Goal: Check status: Check status

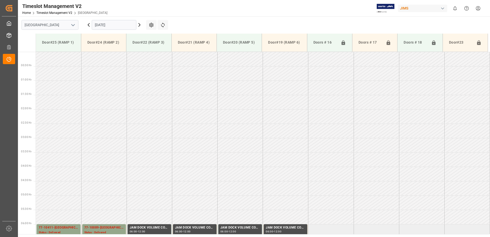
scroll to position [165, 0]
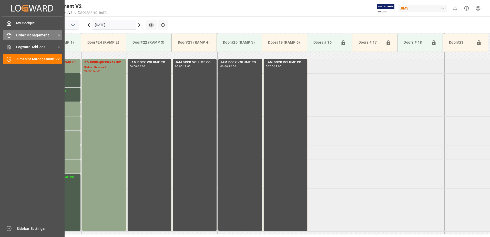
click at [14, 35] on div "Order Management Order Management" at bounding box center [32, 35] width 59 height 10
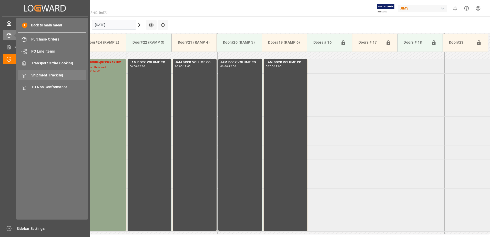
click at [45, 75] on span "Shipment Tracking" at bounding box center [58, 74] width 55 height 5
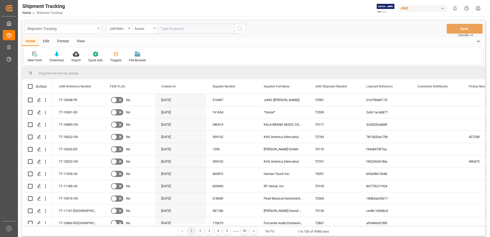
click at [99, 29] on div "Shipment Tracking" at bounding box center [62, 29] width 77 height 10
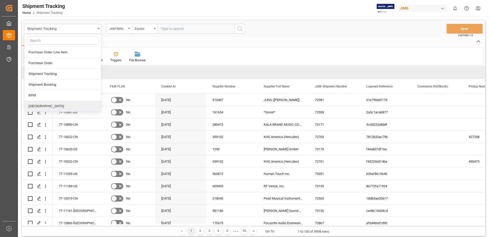
click at [43, 107] on div "[GEOGRAPHIC_DATA]" at bounding box center [63, 106] width 76 height 11
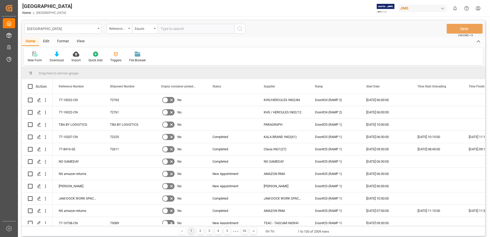
click at [80, 41] on div "View" at bounding box center [81, 41] width 16 height 9
click at [31, 62] on div "Default" at bounding box center [33, 60] width 10 height 5
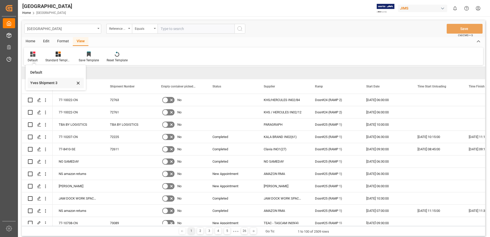
click at [49, 84] on div "Yves Shipment 3" at bounding box center [52, 82] width 45 height 5
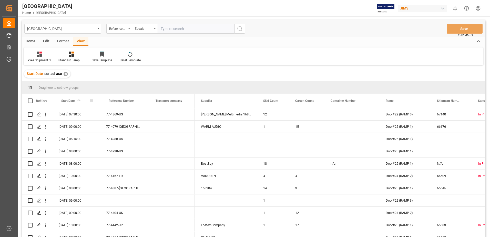
click at [91, 100] on span at bounding box center [91, 100] width 5 height 5
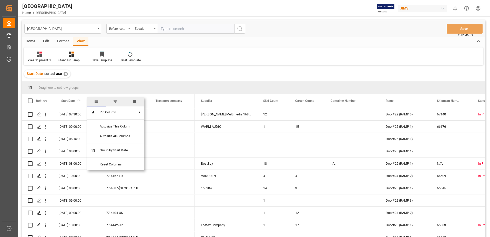
click at [116, 101] on span "filter" at bounding box center [115, 101] width 5 height 5
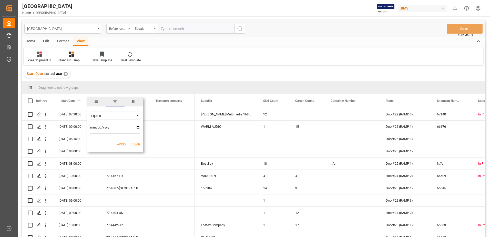
click at [137, 127] on input "date" at bounding box center [115, 128] width 50 height 10
type input "[DATE]"
click at [121, 144] on button "Apply" at bounding box center [121, 144] width 9 height 5
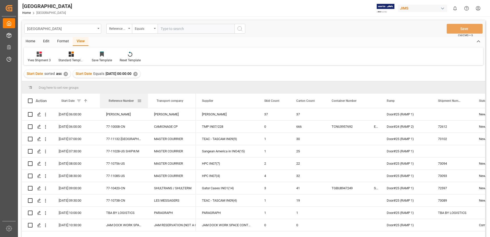
click at [147, 102] on div at bounding box center [148, 100] width 2 height 14
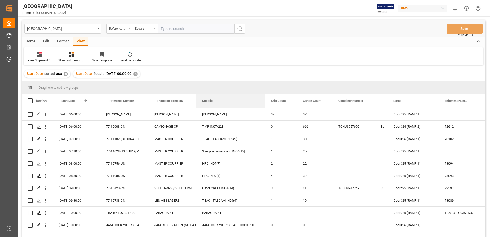
drag, startPoint x: 258, startPoint y: 100, endPoint x: 264, endPoint y: 100, distance: 6.2
click at [264, 100] on div at bounding box center [264, 100] width 2 height 14
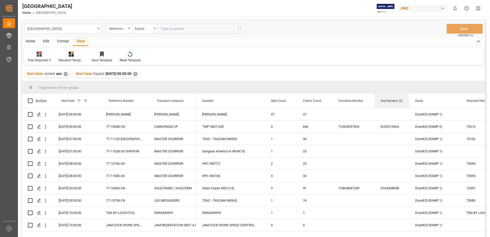
drag, startPoint x: 387, startPoint y: 100, endPoint x: 408, endPoint y: 100, distance: 21.8
click at [408, 100] on div at bounding box center [409, 100] width 2 height 14
click at [30, 100] on span at bounding box center [30, 100] width 5 height 5
click at [32, 98] on input "checkbox" at bounding box center [32, 98] width 0 height 0
checkbox input "true"
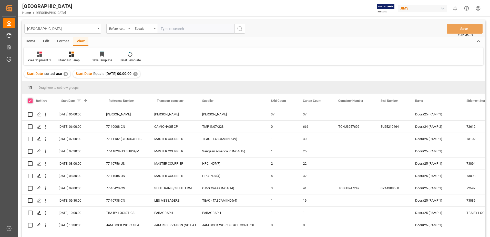
checkbox input "true"
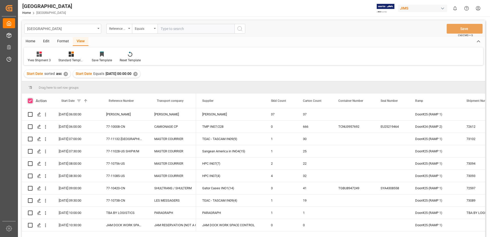
checkbox input "true"
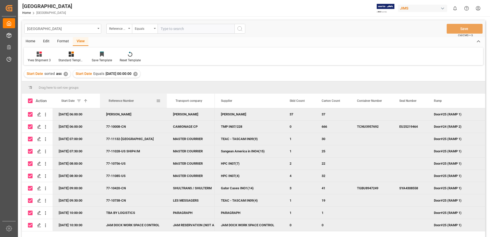
drag, startPoint x: 147, startPoint y: 101, endPoint x: 166, endPoint y: 106, distance: 19.4
click at [166, 106] on div at bounding box center [167, 100] width 2 height 14
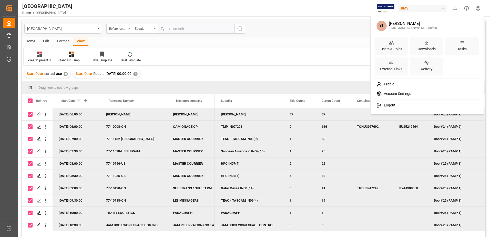
click at [479, 8] on html "Created by potrace 1.15, written by [PERSON_NAME] [DATE]-[DATE] Created by potr…" at bounding box center [245, 118] width 490 height 237
click at [389, 105] on span "Logout" at bounding box center [389, 105] width 14 height 5
